Goal: Navigation & Orientation: Find specific page/section

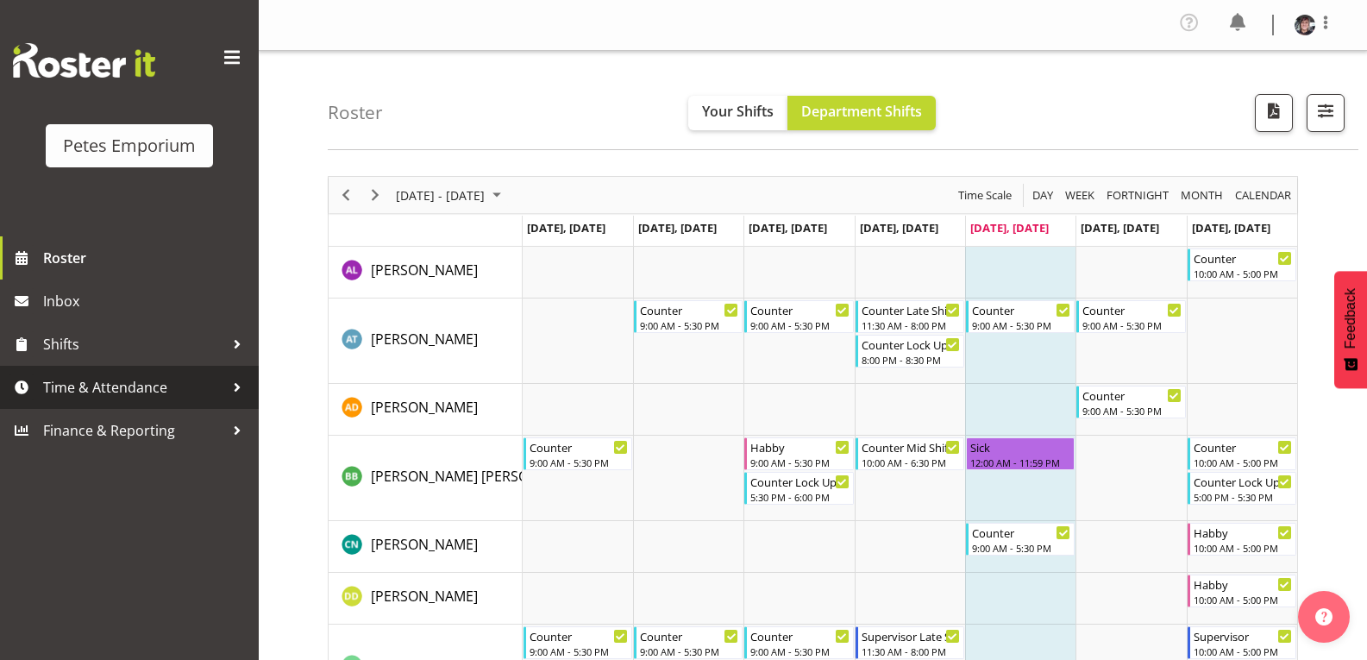
click at [121, 385] on span "Time & Attendance" at bounding box center [133, 387] width 181 height 26
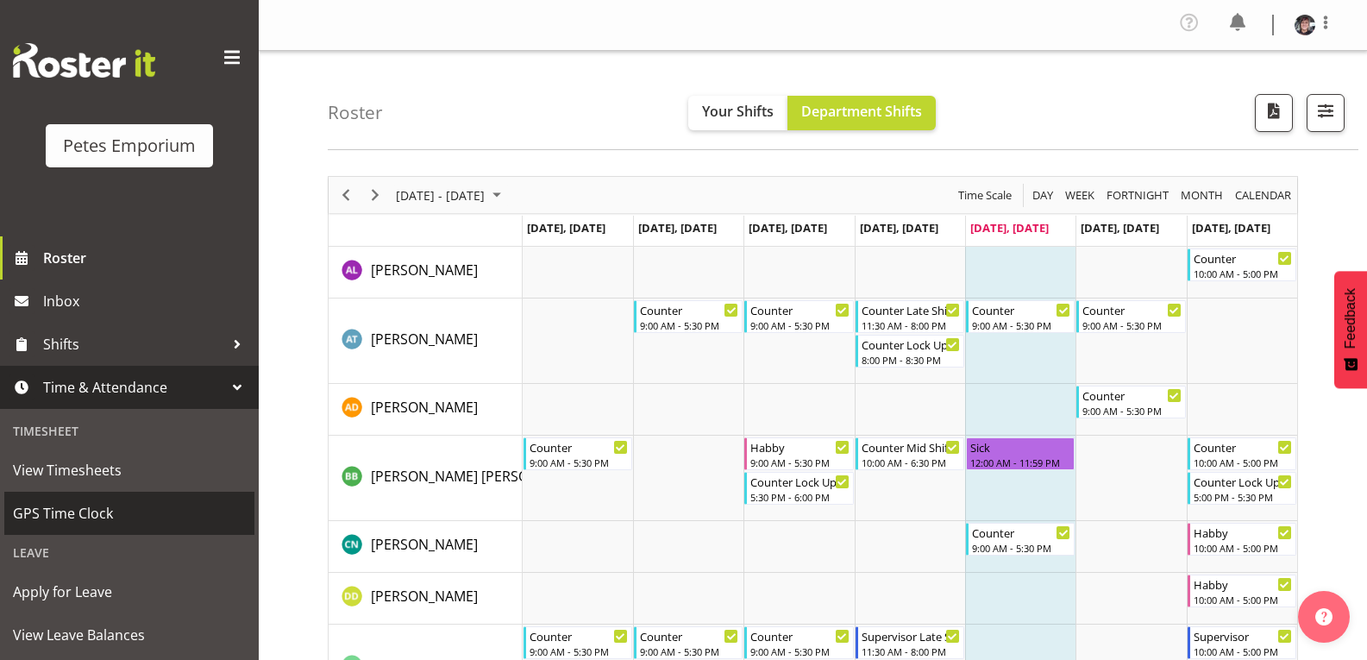
click at [105, 506] on span "GPS Time Clock" at bounding box center [129, 513] width 233 height 26
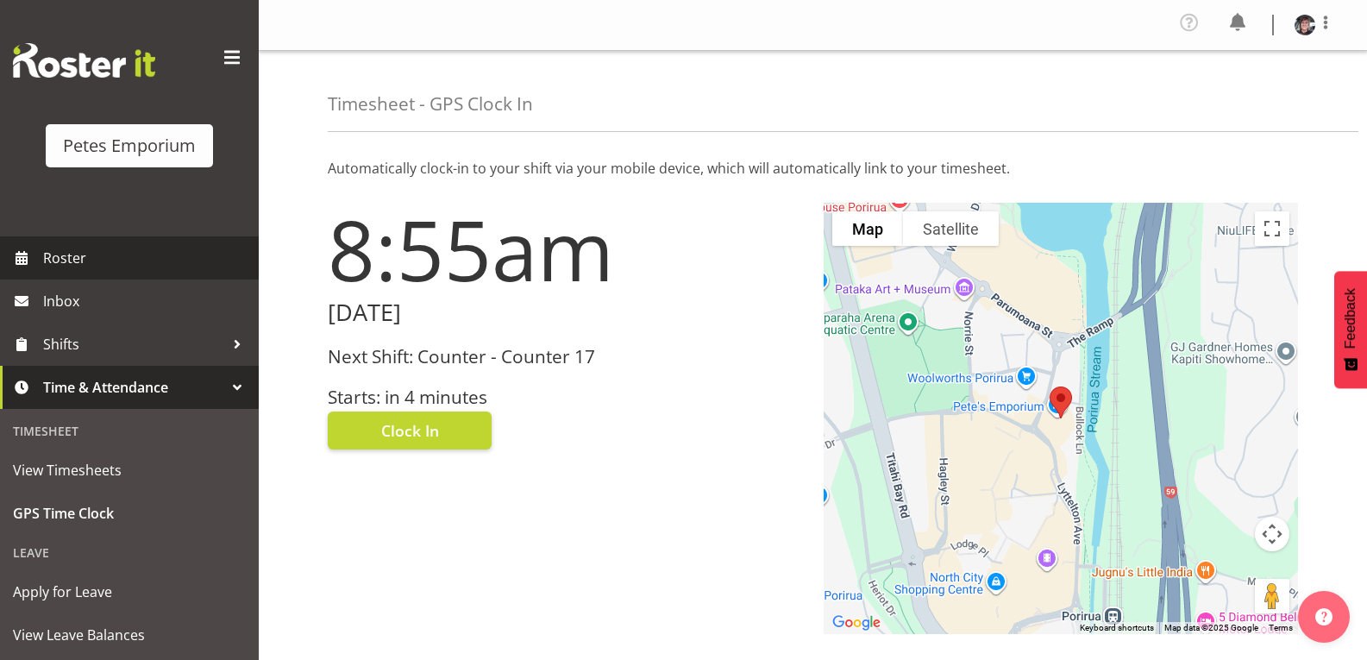
click at [74, 256] on span "Roster" at bounding box center [146, 258] width 207 height 26
